Goal: Information Seeking & Learning: Learn about a topic

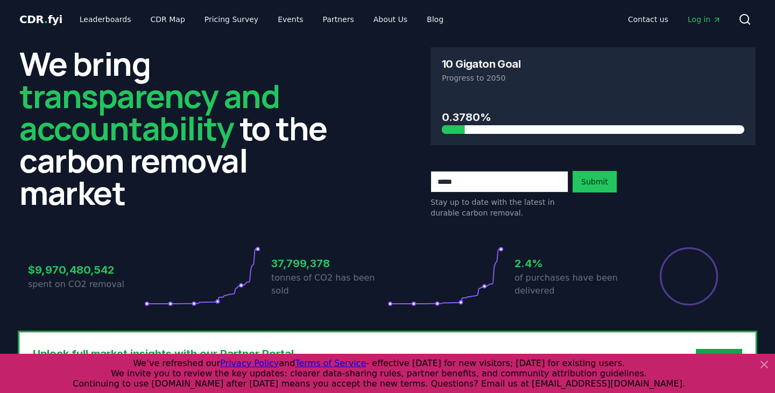
click at [503, 251] on icon at bounding box center [446, 277] width 116 height 60
click at [170, 24] on link "CDR Map" at bounding box center [168, 19] width 52 height 19
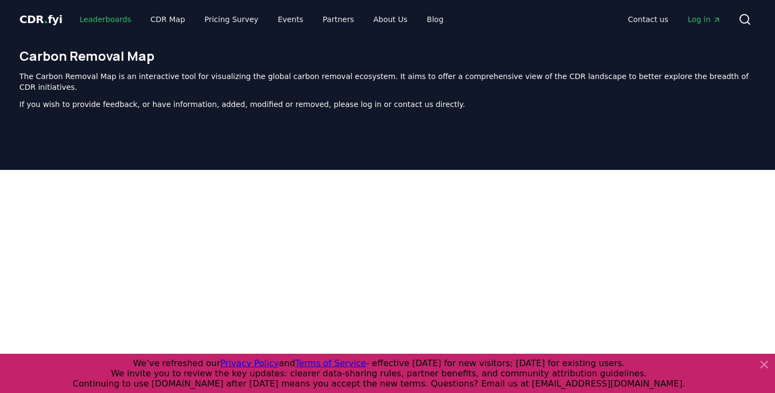
click at [115, 19] on link "Leaderboards" at bounding box center [105, 19] width 69 height 19
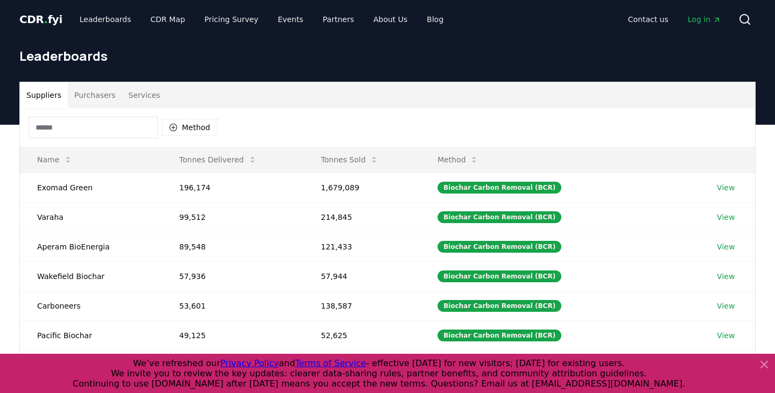
click at [104, 89] on button "Purchasers" at bounding box center [95, 95] width 54 height 26
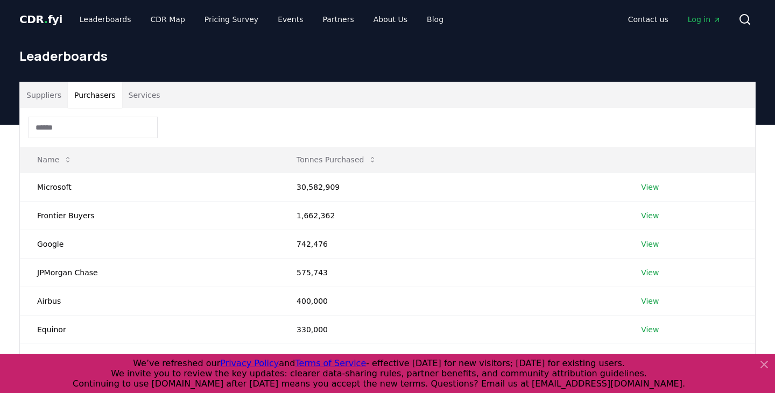
click at [156, 100] on button "Services" at bounding box center [144, 95] width 45 height 26
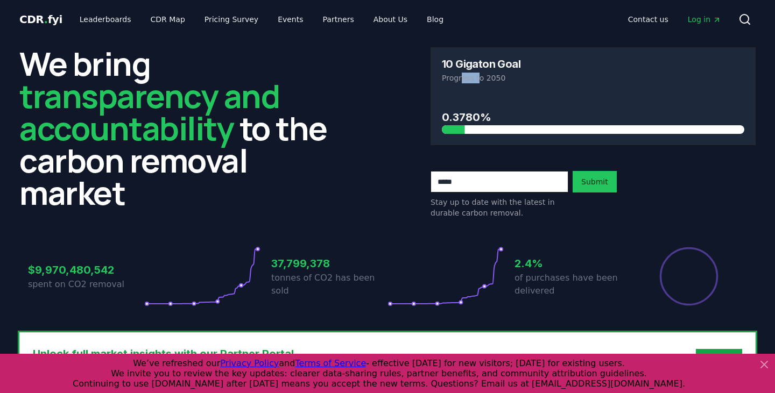
drag, startPoint x: 462, startPoint y: 80, endPoint x: 476, endPoint y: 80, distance: 13.5
click at [476, 80] on p "Progress to 2050" at bounding box center [593, 78] width 302 height 11
click at [463, 128] on div at bounding box center [313, 129] width 302 height 9
click at [471, 89] on div "10 Gigaton Goal Progress to 2050" at bounding box center [593, 71] width 324 height 46
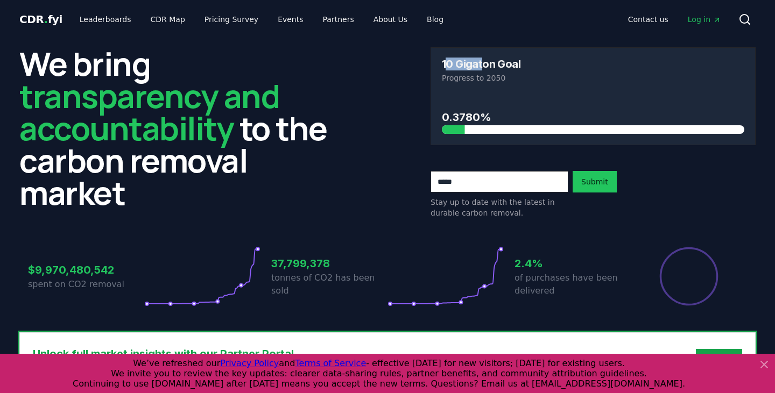
drag, startPoint x: 448, startPoint y: 64, endPoint x: 480, endPoint y: 64, distance: 32.3
click at [480, 64] on h3 "10 Gigaton Goal" at bounding box center [481, 64] width 79 height 11
click at [545, 116] on h3 "0.3780%" at bounding box center [593, 117] width 302 height 16
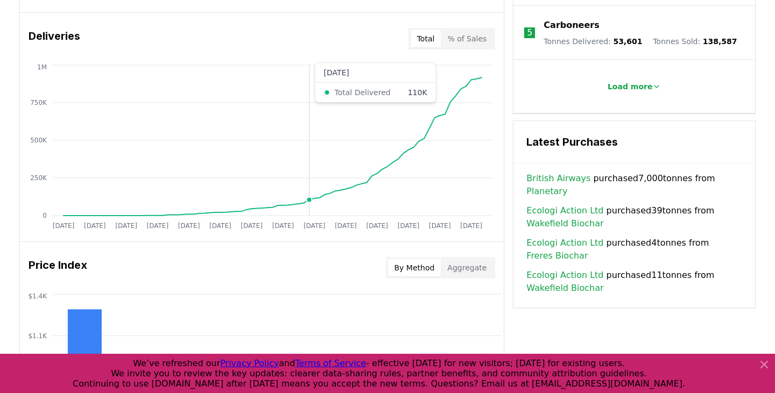
scroll to position [653, 0]
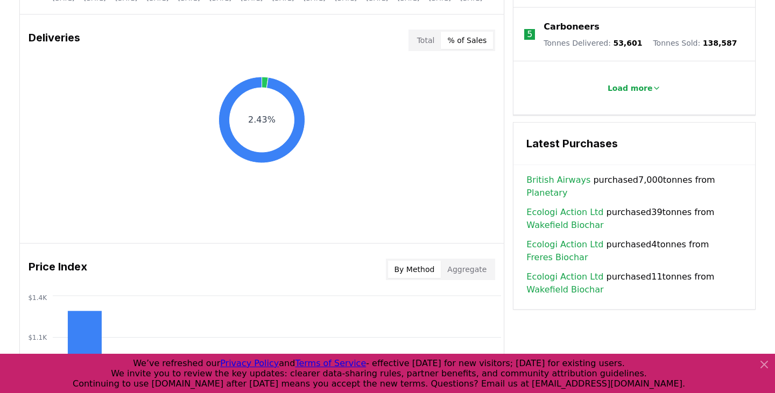
click at [469, 46] on button "% of Sales" at bounding box center [467, 40] width 52 height 17
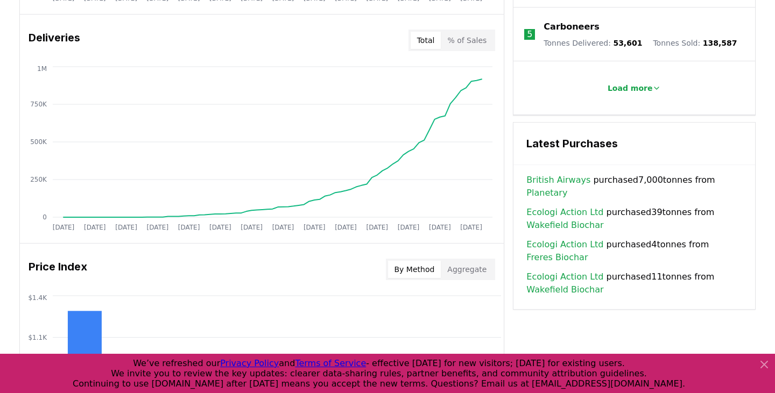
click at [426, 45] on button "Total" at bounding box center [426, 40] width 31 height 17
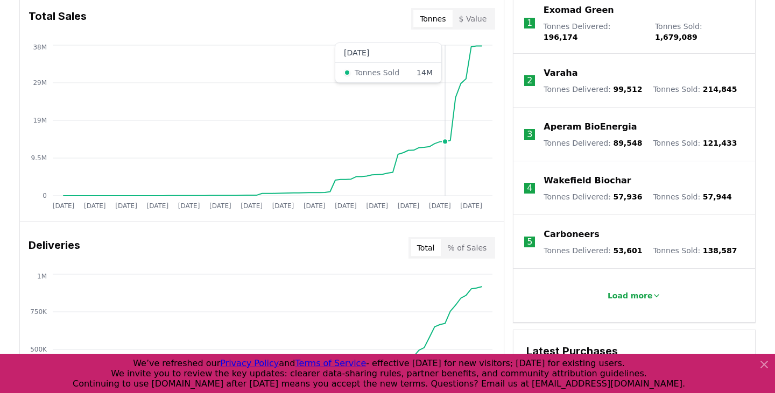
scroll to position [425, 0]
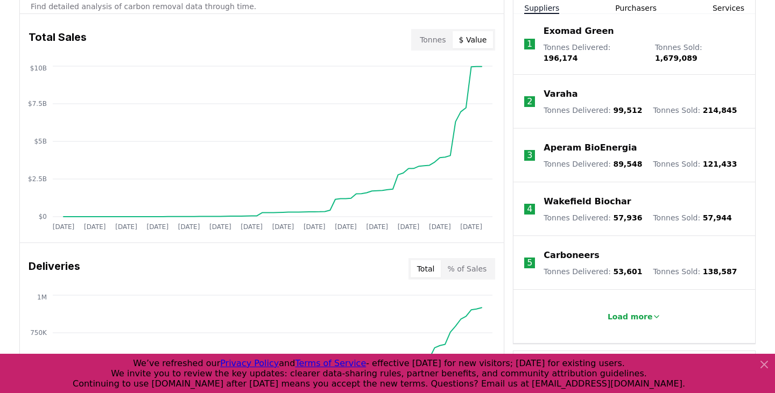
click at [473, 43] on button "$ Value" at bounding box center [473, 39] width 41 height 17
click at [445, 38] on button "Tonnes" at bounding box center [432, 39] width 39 height 17
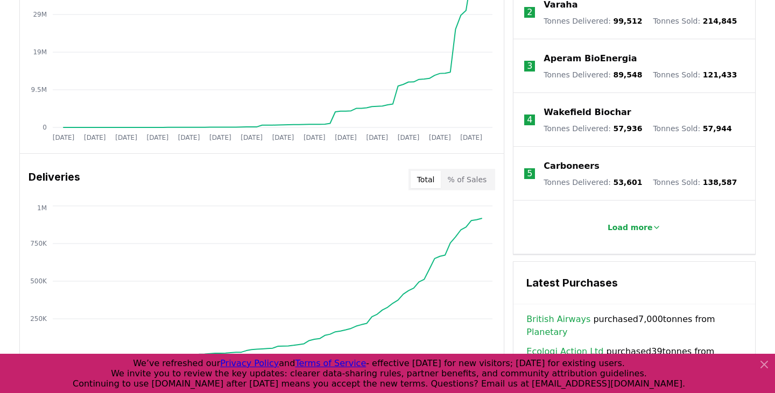
click at [481, 187] on button "% of Sales" at bounding box center [467, 179] width 52 height 17
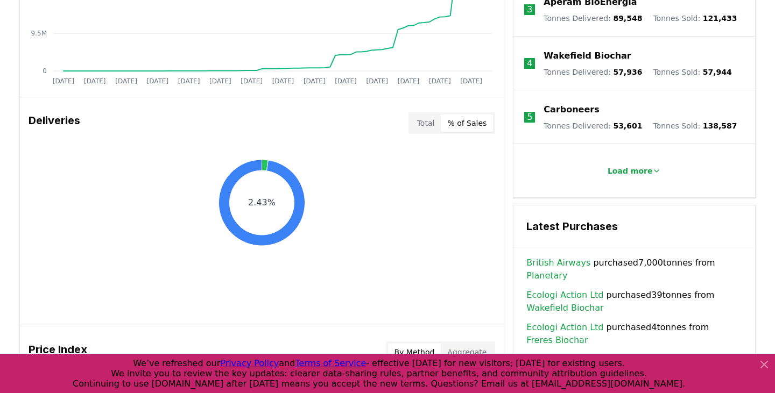
scroll to position [574, 0]
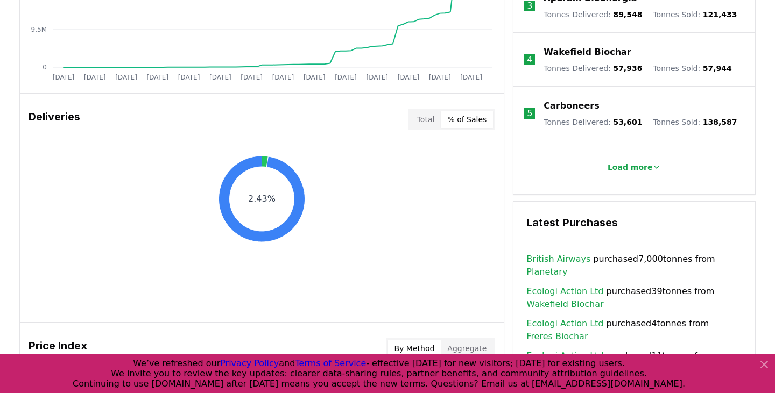
click at [432, 116] on button "Total" at bounding box center [426, 119] width 31 height 17
click at [463, 119] on button "% of Sales" at bounding box center [467, 119] width 52 height 17
click at [434, 117] on button "Total" at bounding box center [426, 119] width 31 height 17
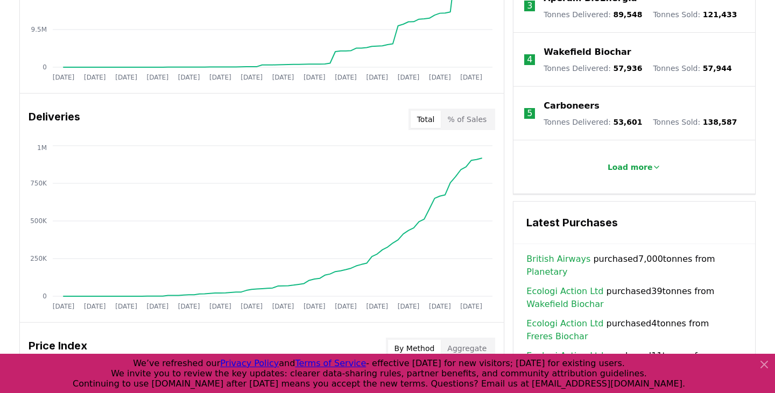
click at [501, 136] on div "Deliveries Total % of Sales" at bounding box center [262, 119] width 484 height 39
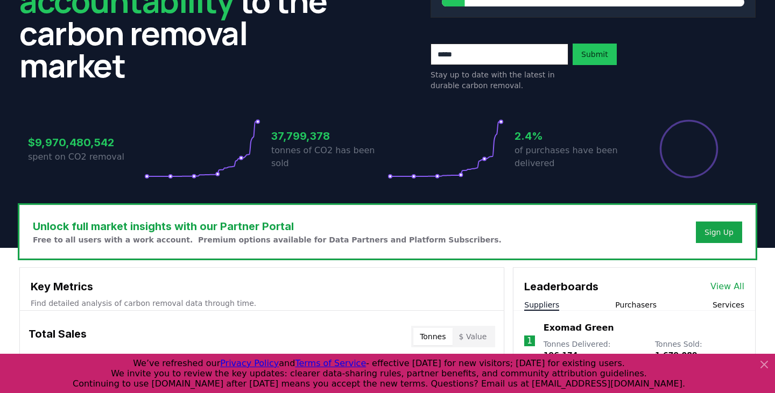
scroll to position [359, 0]
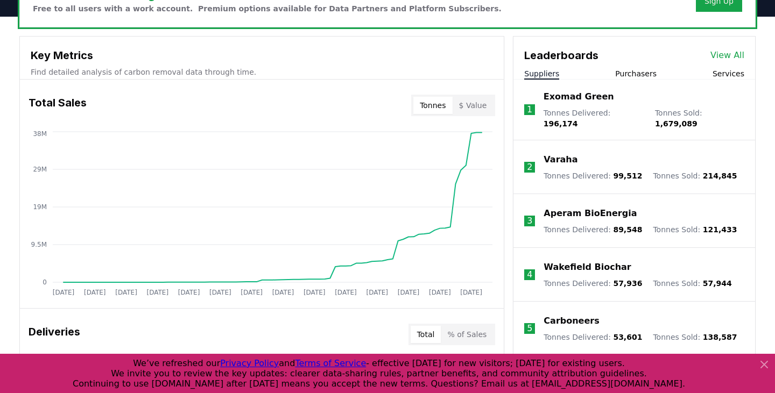
click at [481, 107] on button "$ Value" at bounding box center [473, 105] width 41 height 17
click at [452, 112] on button "Tonnes" at bounding box center [432, 105] width 39 height 17
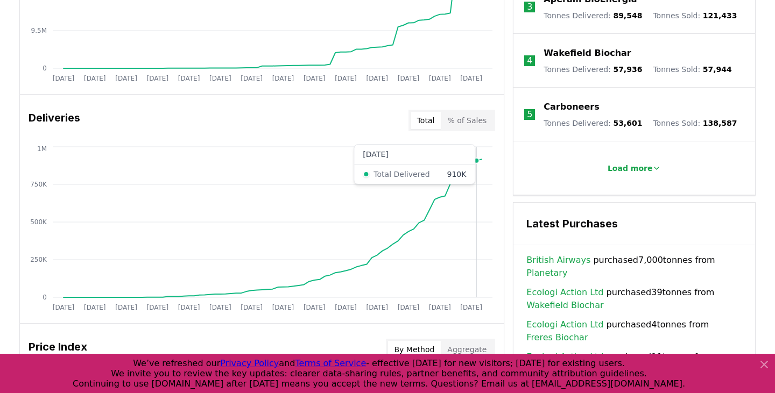
scroll to position [574, 0]
